Goal: Find specific page/section: Find specific page/section

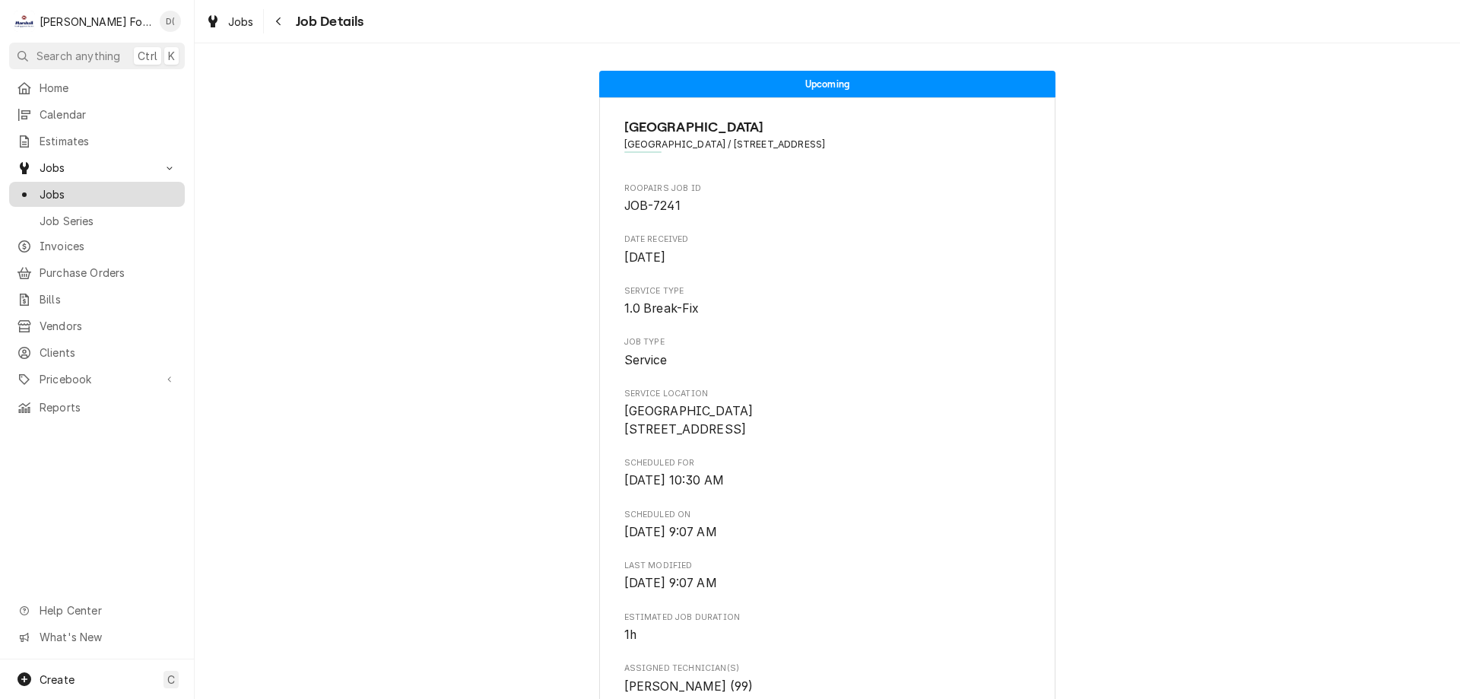
click at [111, 195] on span "Jobs" at bounding box center [109, 194] width 138 height 16
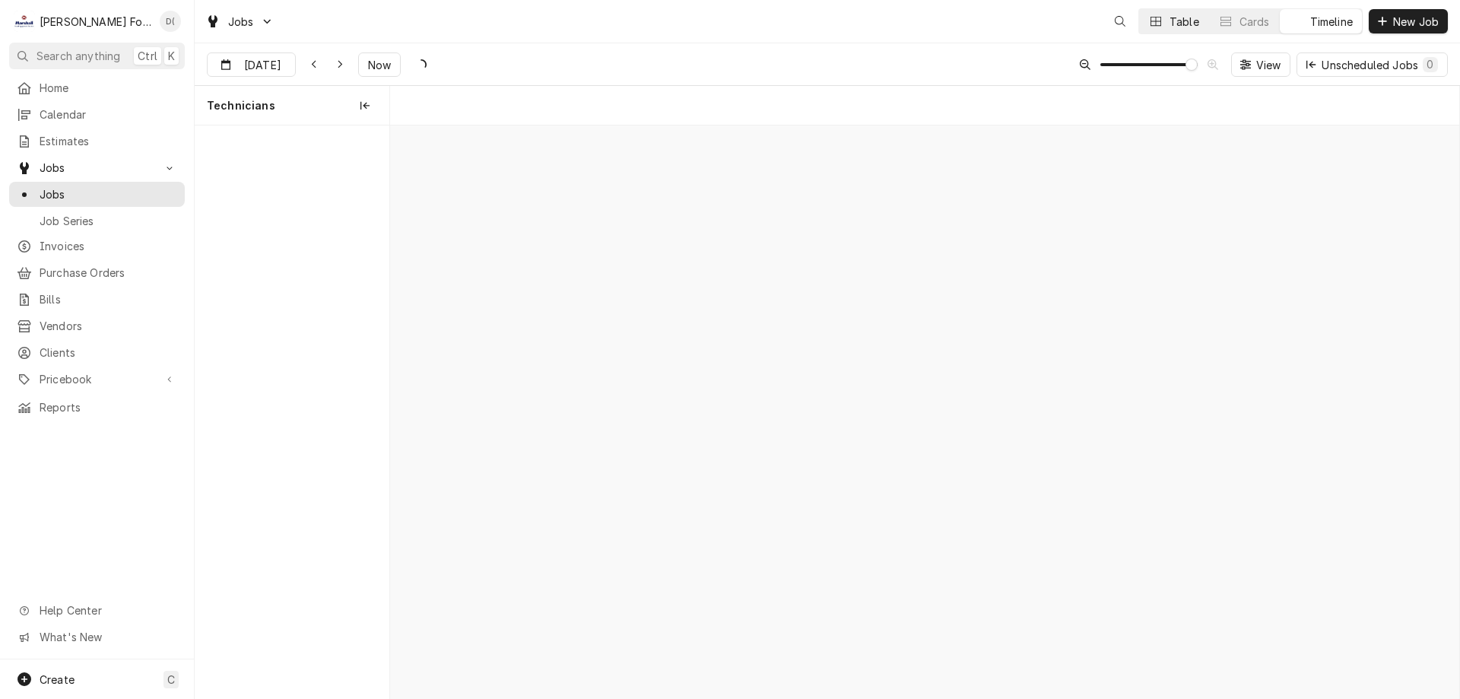
click at [1178, 30] on button "Table" at bounding box center [1173, 21] width 69 height 24
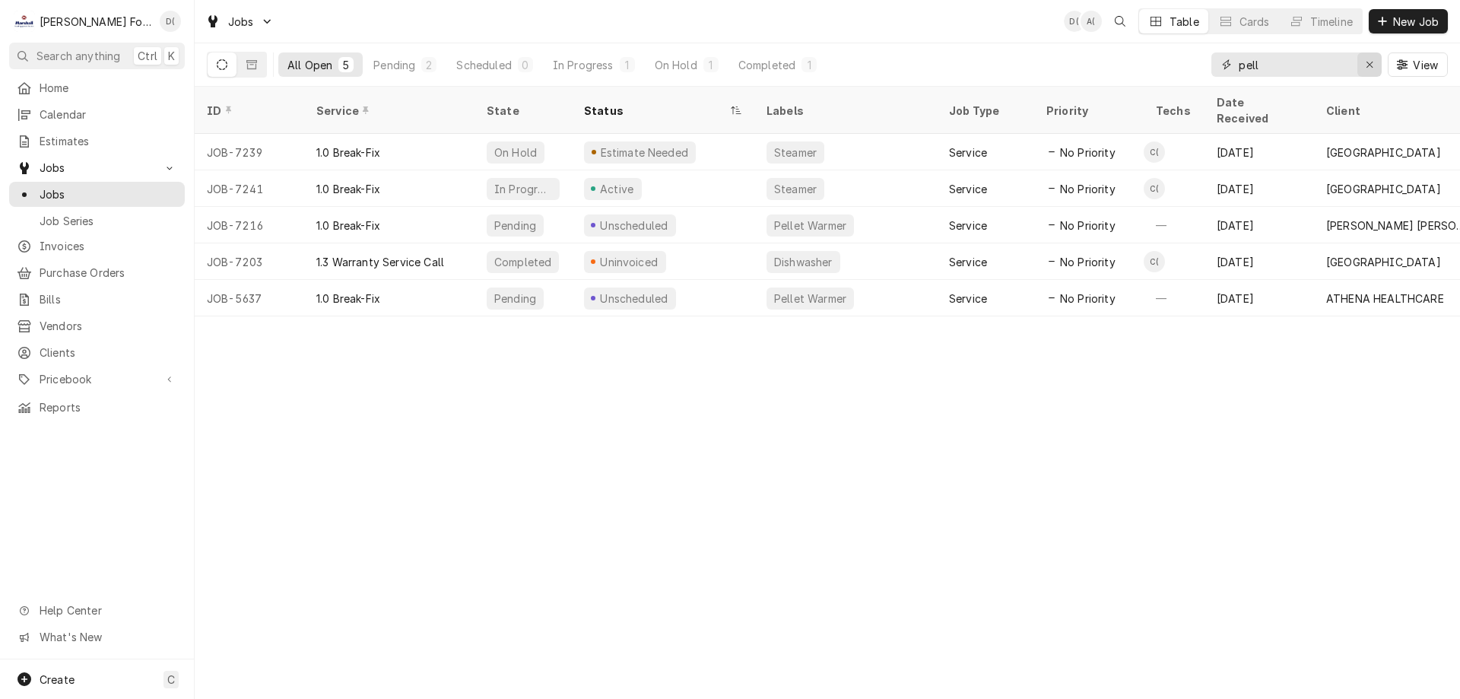
click at [1363, 61] on div "Erase input" at bounding box center [1369, 64] width 15 height 15
click at [1335, 68] on input "Dynamic Content Wrapper" at bounding box center [1309, 64] width 143 height 24
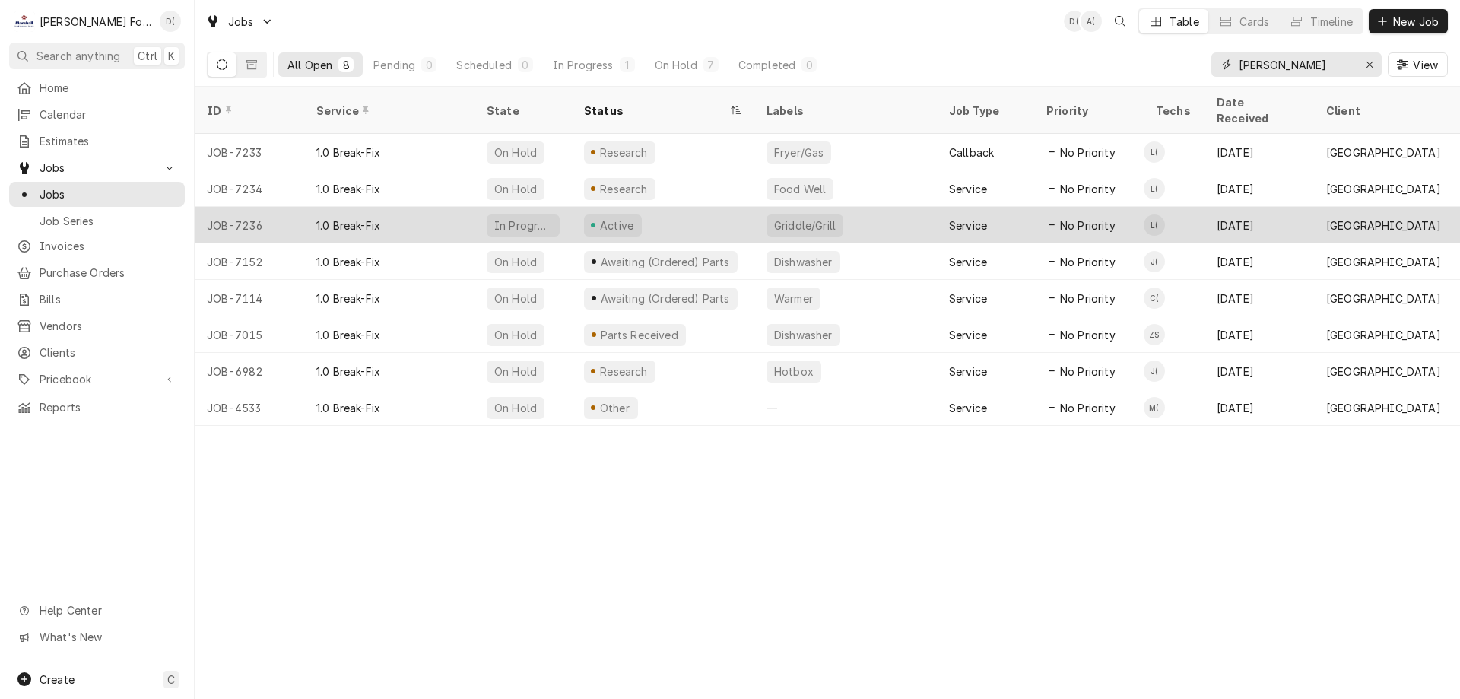
type input "[PERSON_NAME]"
click at [693, 207] on div "Active" at bounding box center [663, 225] width 182 height 36
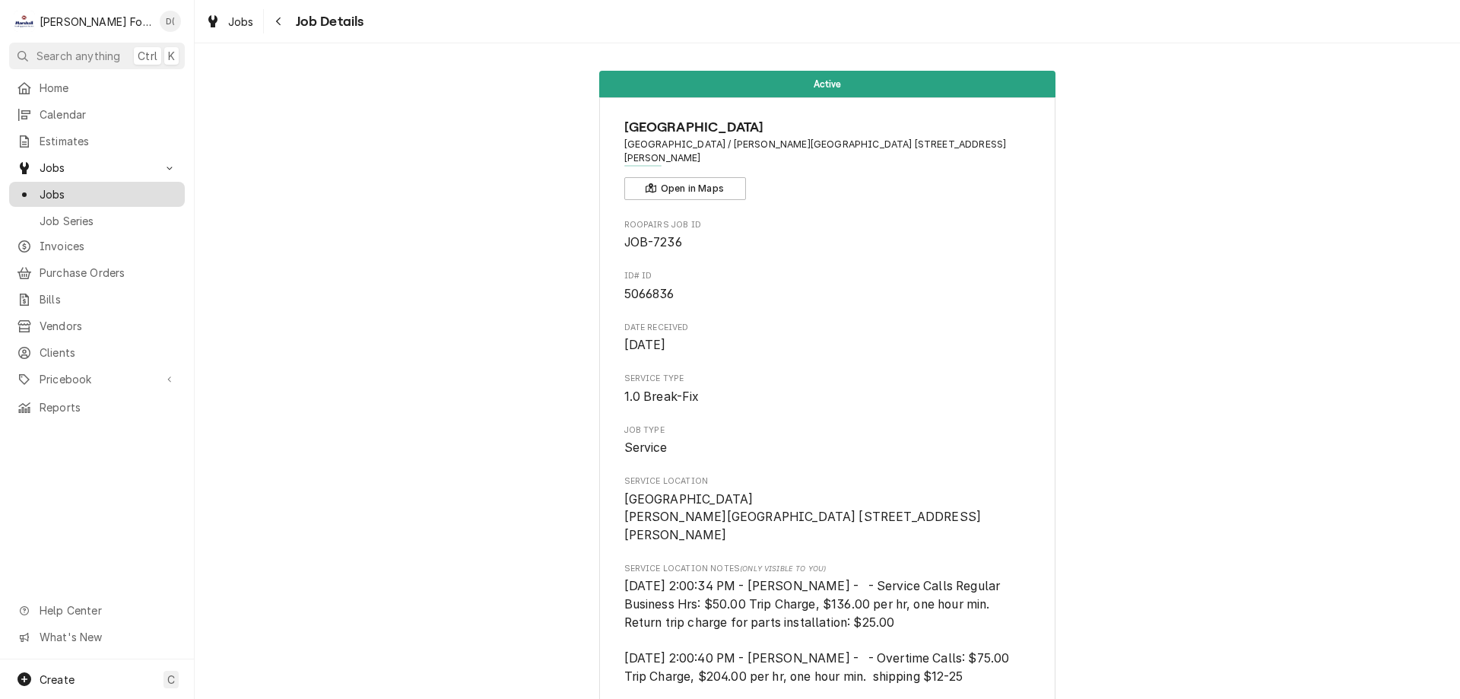
click at [72, 192] on span "Jobs" at bounding box center [109, 194] width 138 height 16
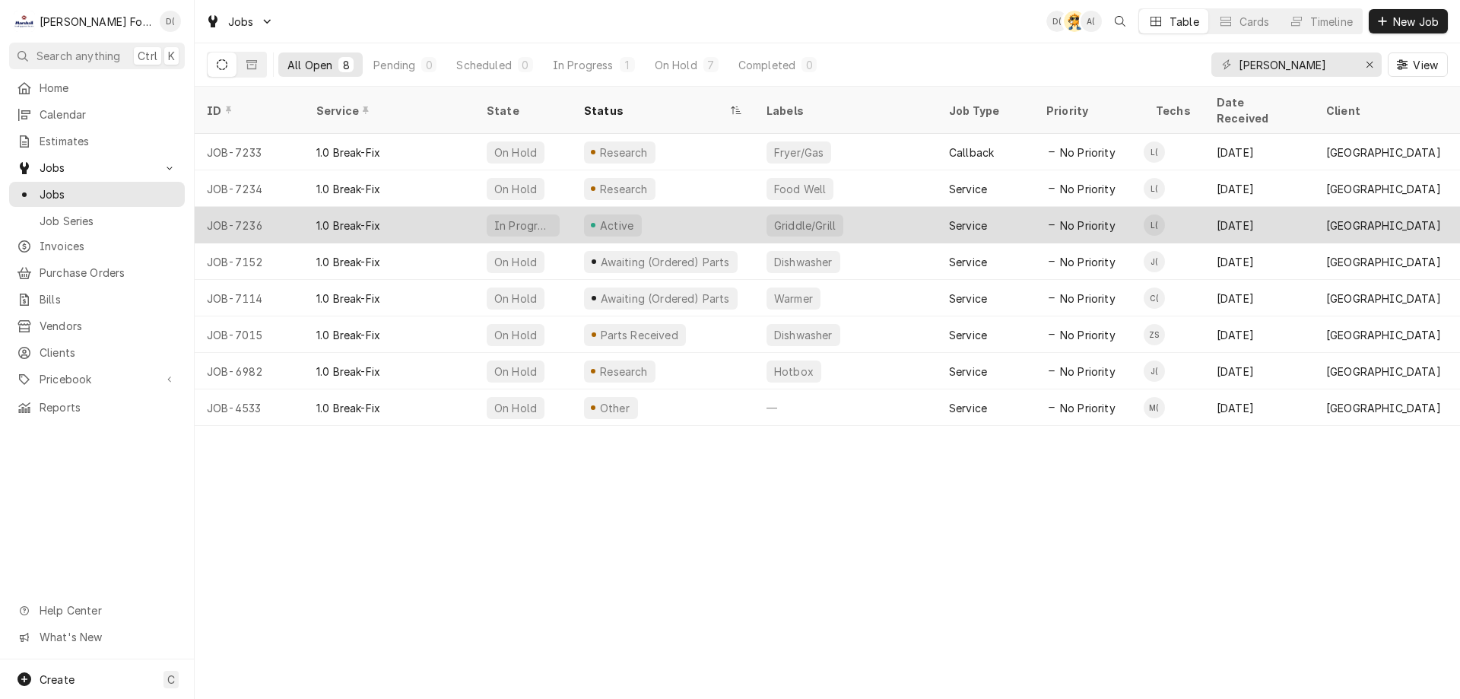
click at [685, 210] on div "Active" at bounding box center [663, 225] width 182 height 36
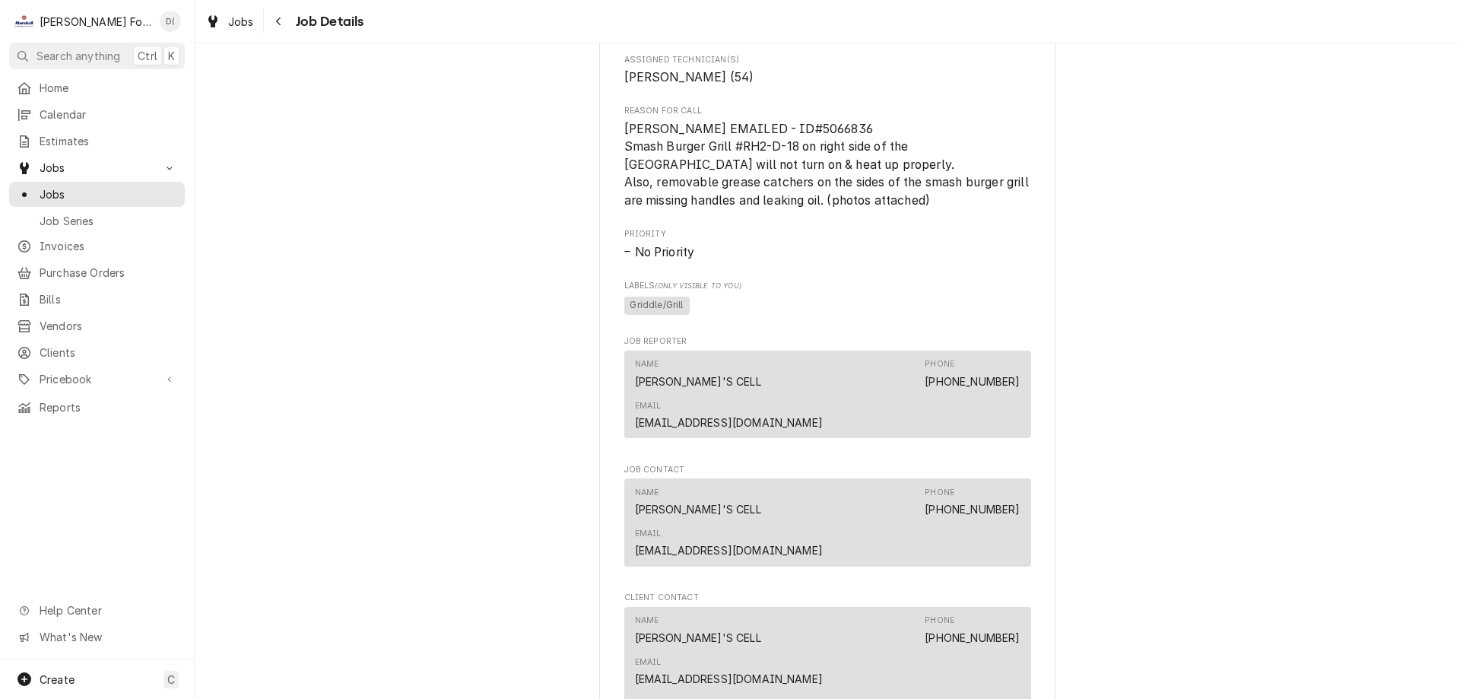
scroll to position [1216, 0]
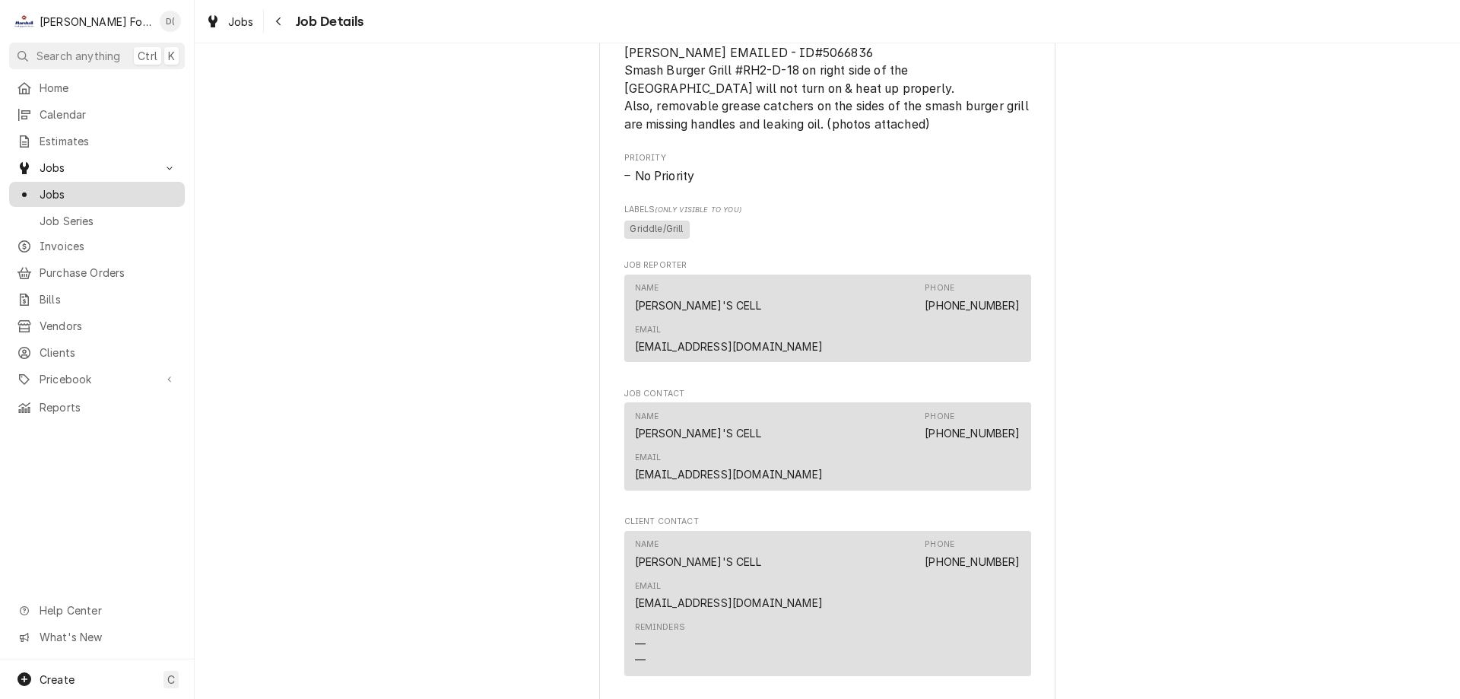
click at [78, 186] on span "Jobs" at bounding box center [109, 194] width 138 height 16
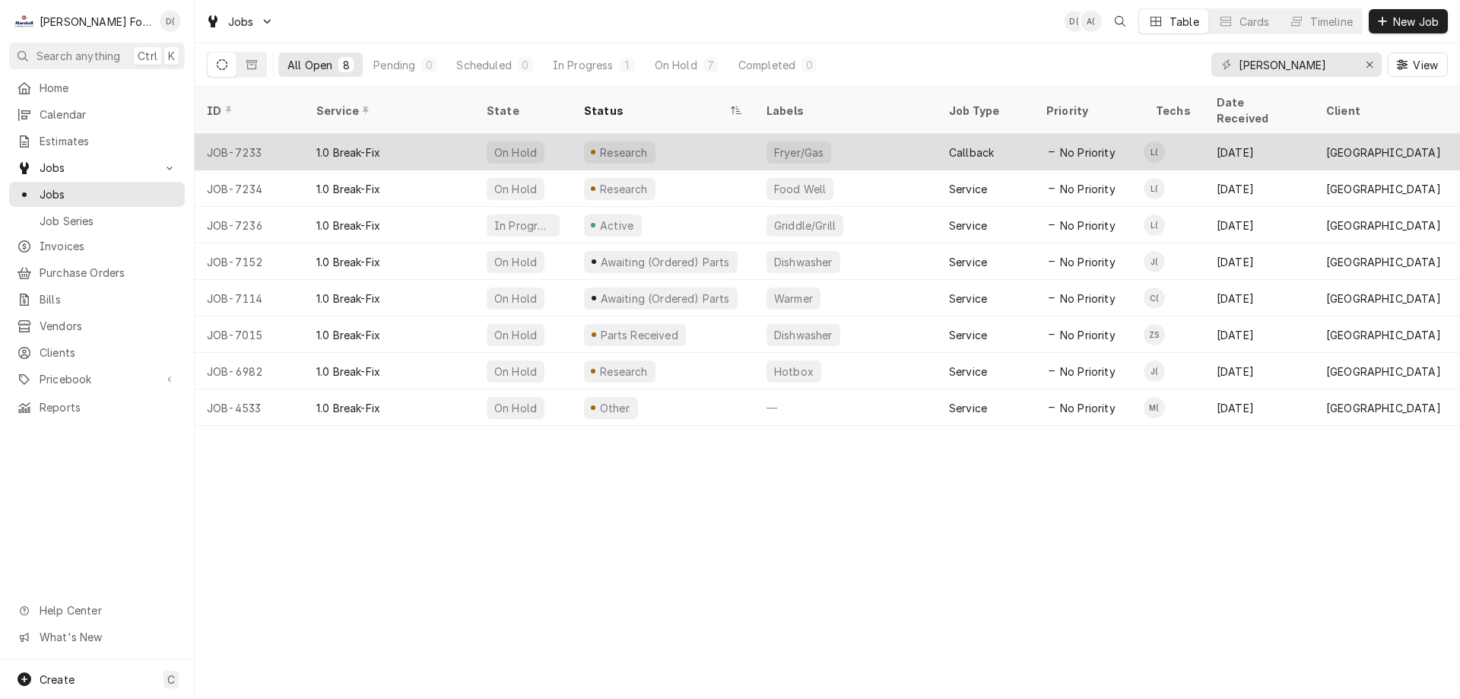
click at [702, 138] on div "Research" at bounding box center [663, 152] width 182 height 36
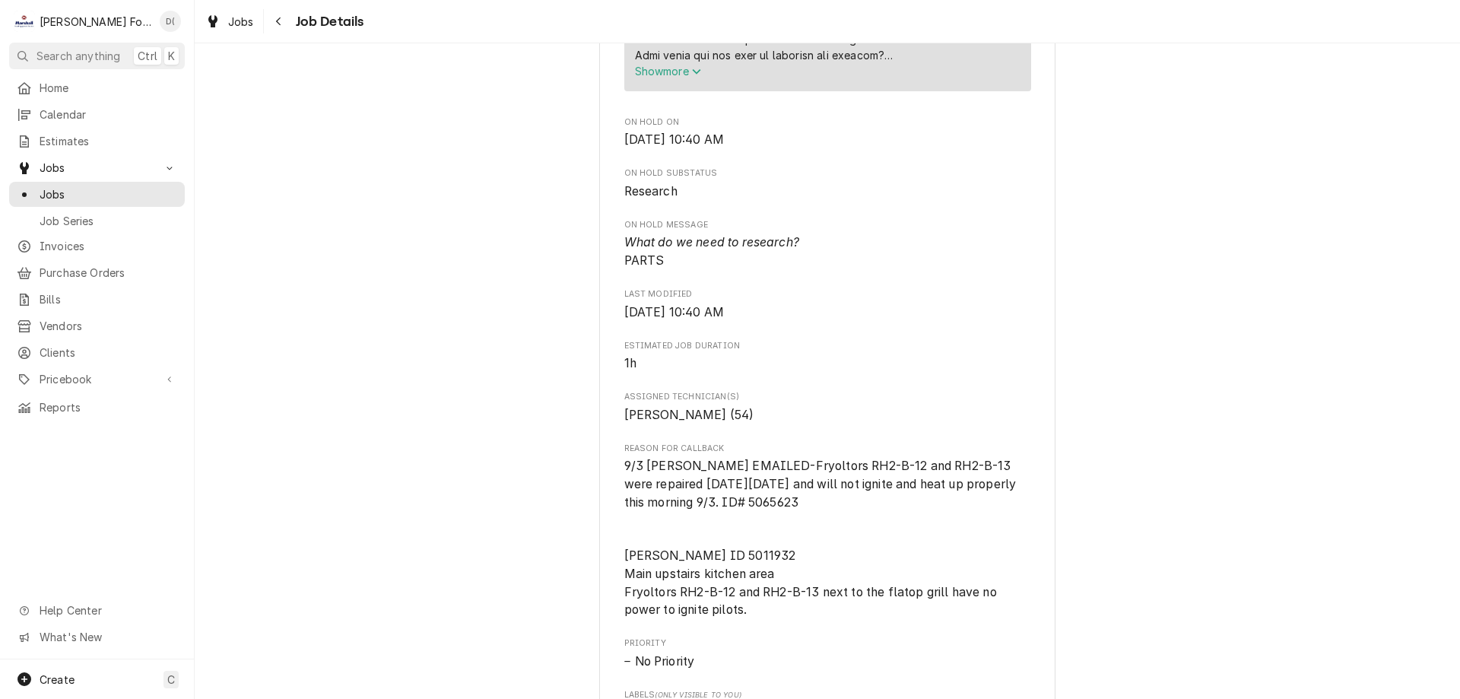
scroll to position [1216, 0]
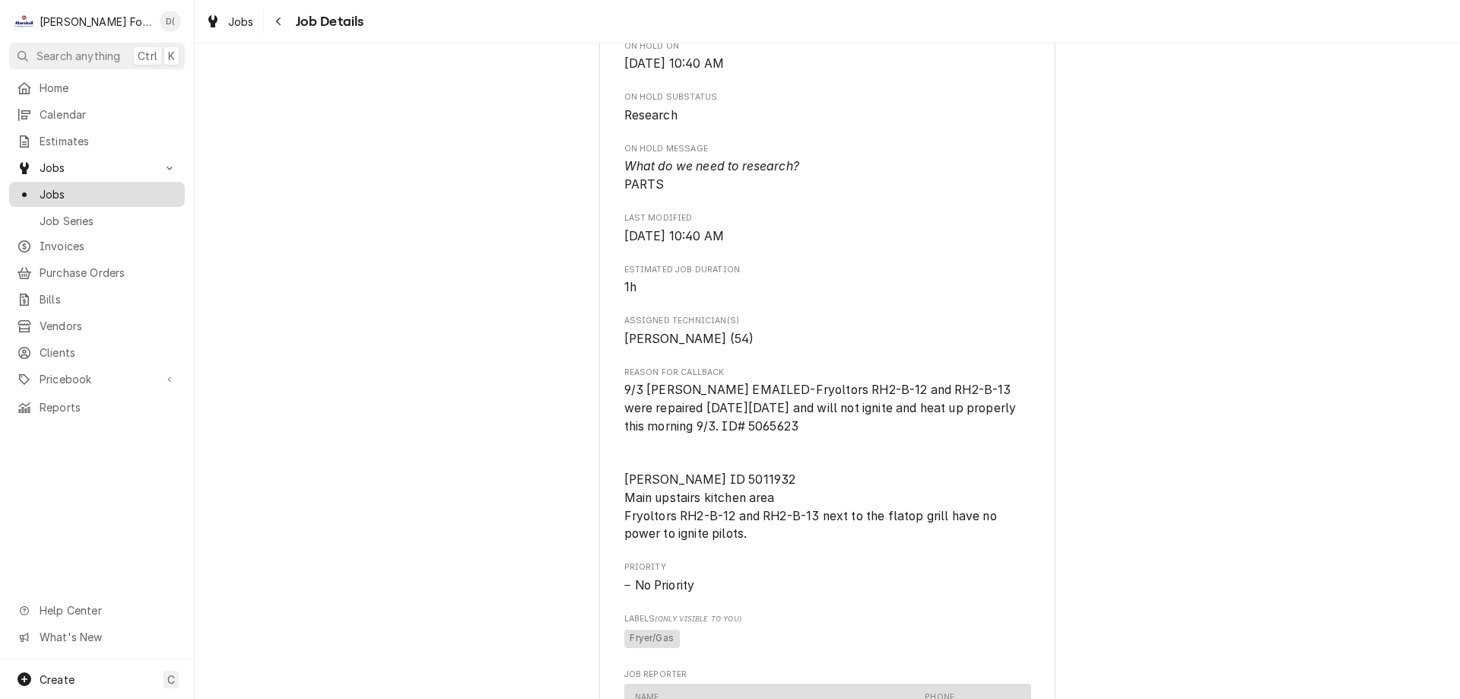
click at [84, 186] on span "Jobs" at bounding box center [109, 194] width 138 height 16
